Goal: Browse casually

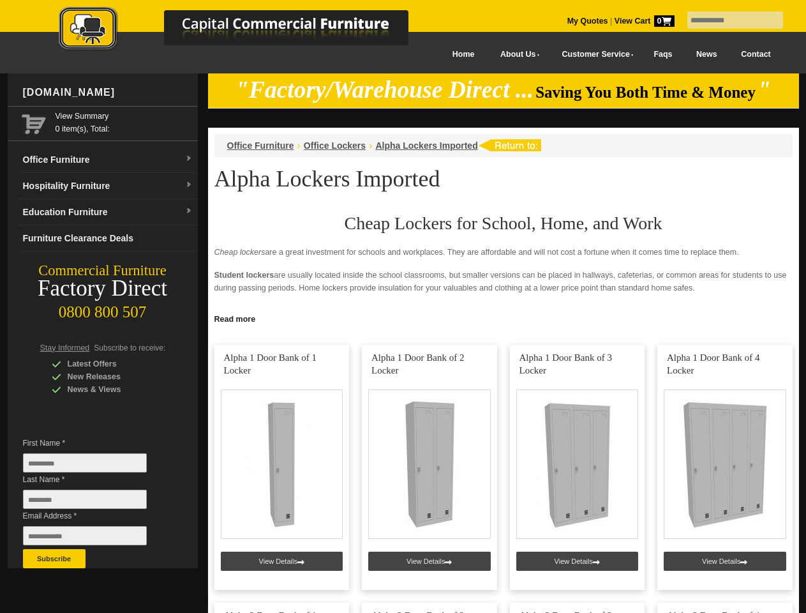
click at [727, 20] on input "text" at bounding box center [736, 19] width 96 height 17
click at [95, 503] on input "Last Name *" at bounding box center [85, 499] width 124 height 19
click at [54, 559] on button "Subscribe" at bounding box center [54, 558] width 63 height 19
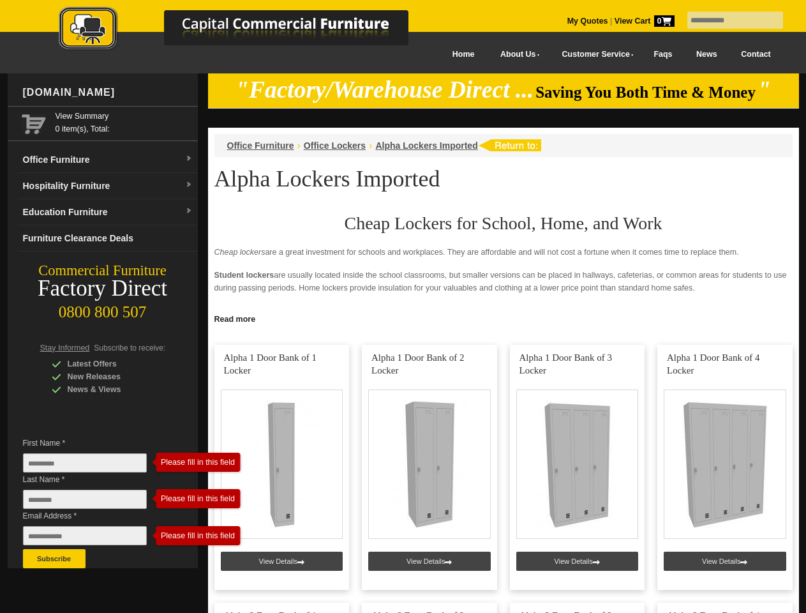
click at [504, 318] on link "Read more" at bounding box center [503, 318] width 591 height 16
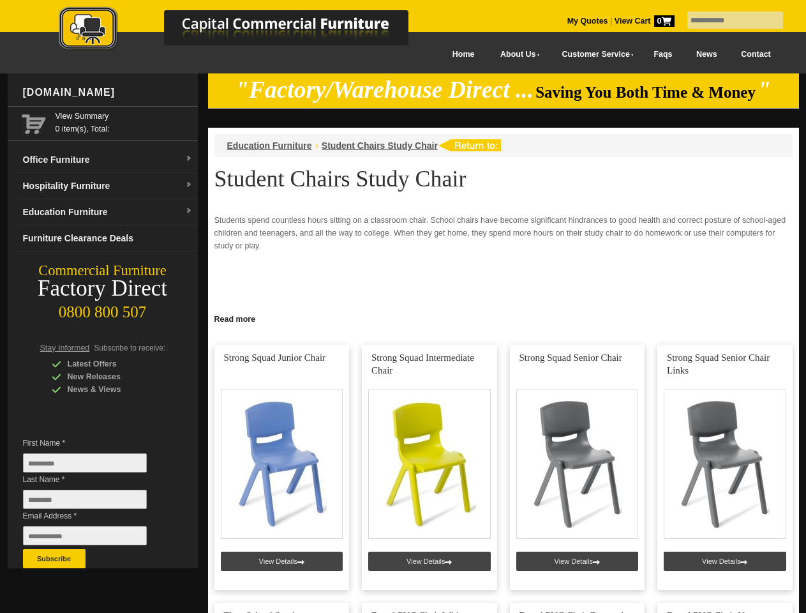
click at [727, 20] on input "text" at bounding box center [736, 19] width 96 height 17
click at [95, 503] on input "Last Name *" at bounding box center [85, 499] width 124 height 19
click at [54, 559] on button "Subscribe" at bounding box center [54, 558] width 63 height 19
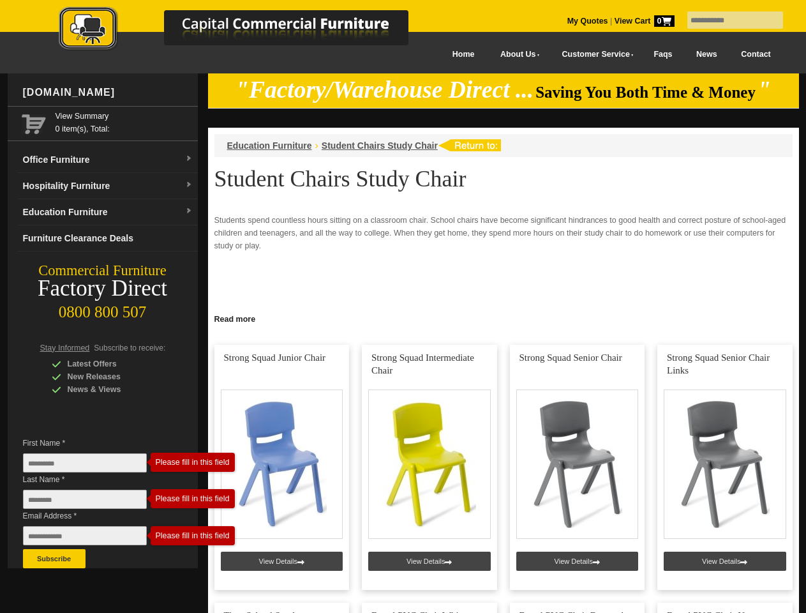
click at [504, 318] on link "Read more" at bounding box center [503, 318] width 591 height 16
